Goal: Task Accomplishment & Management: Manage account settings

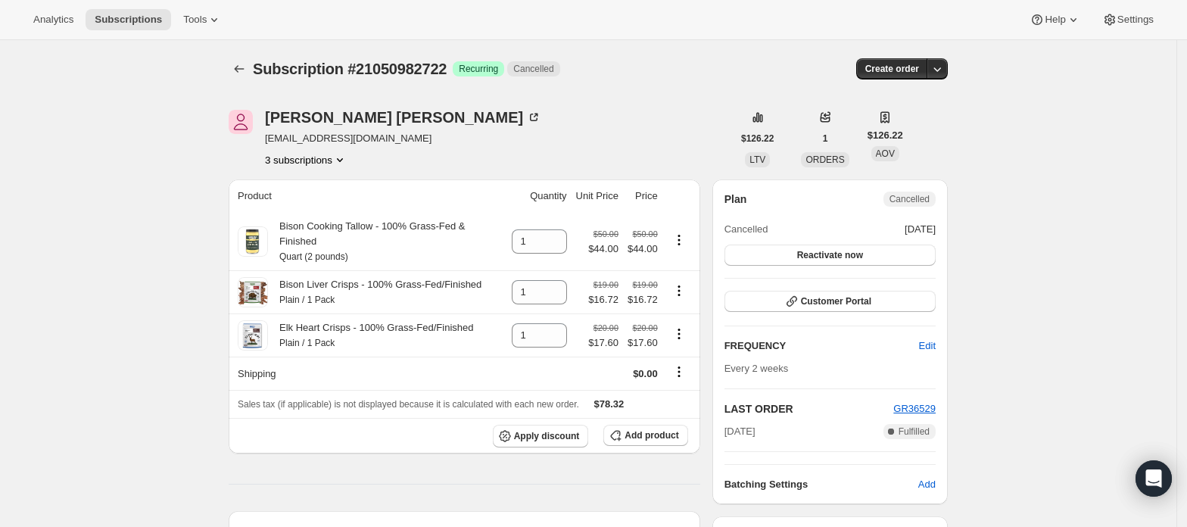
click at [342, 162] on icon "Product actions" at bounding box center [339, 159] width 15 height 15
click at [321, 182] on span "21050949954" at bounding box center [311, 188] width 105 height 15
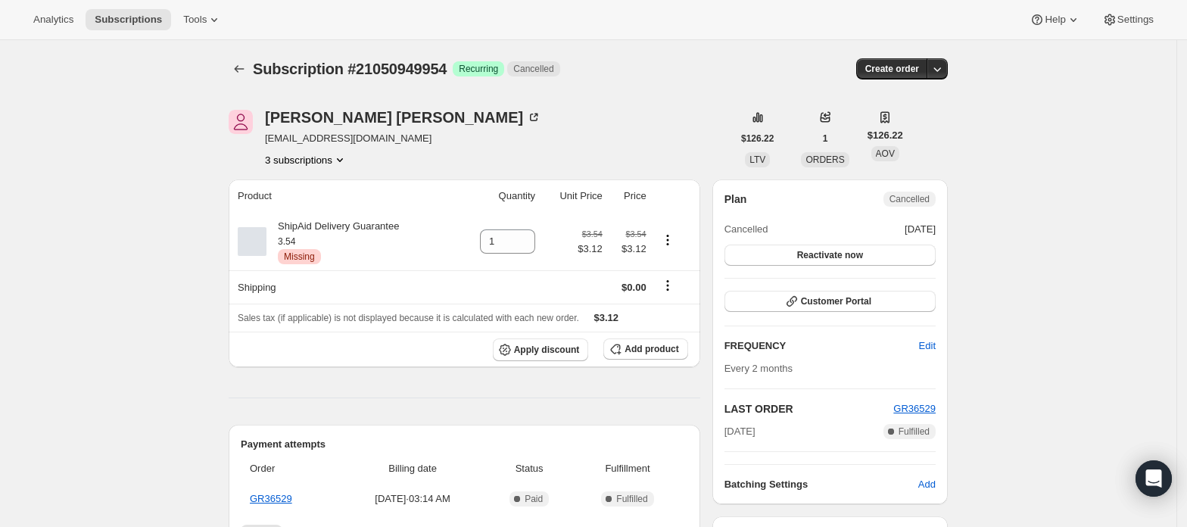
click at [333, 158] on button "3 subscriptions" at bounding box center [306, 159] width 83 height 15
click at [321, 240] on span "21051015490" at bounding box center [311, 239] width 105 height 15
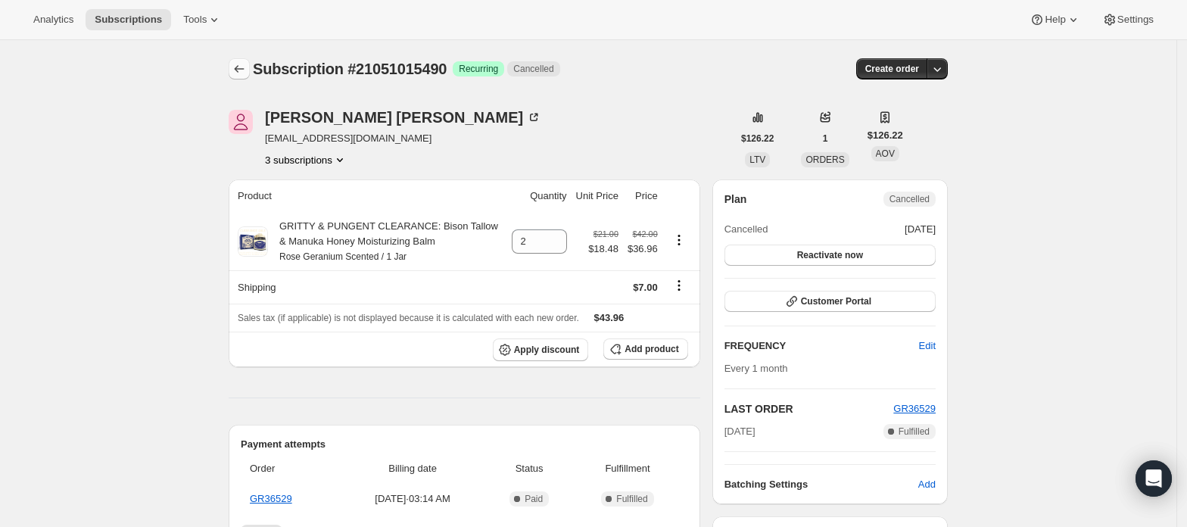
click at [246, 65] on icon "Subscriptions" at bounding box center [239, 68] width 15 height 15
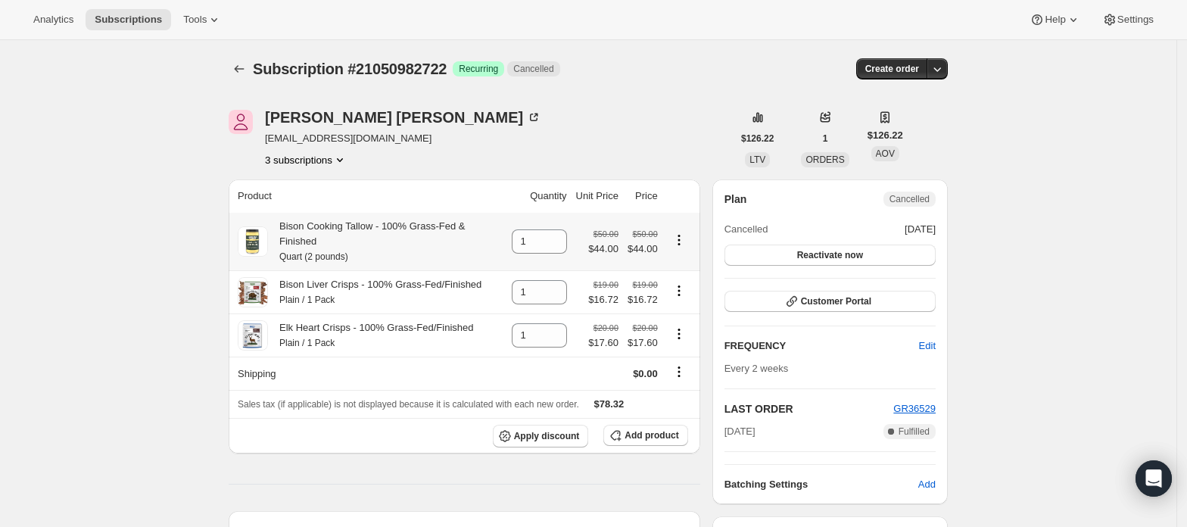
click at [315, 158] on button "3 subscriptions" at bounding box center [306, 159] width 83 height 15
click at [330, 198] on button "21050949954" at bounding box center [311, 188] width 114 height 24
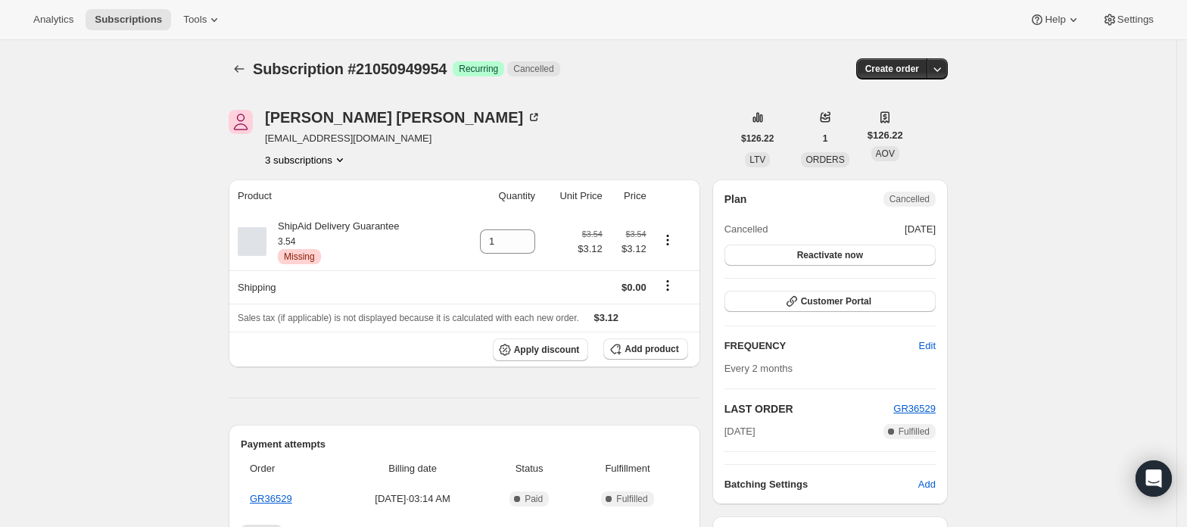
click at [327, 159] on button "3 subscriptions" at bounding box center [306, 159] width 83 height 15
click at [326, 227] on button "21051015490" at bounding box center [311, 239] width 114 height 24
